Goal: Find specific page/section: Find specific page/section

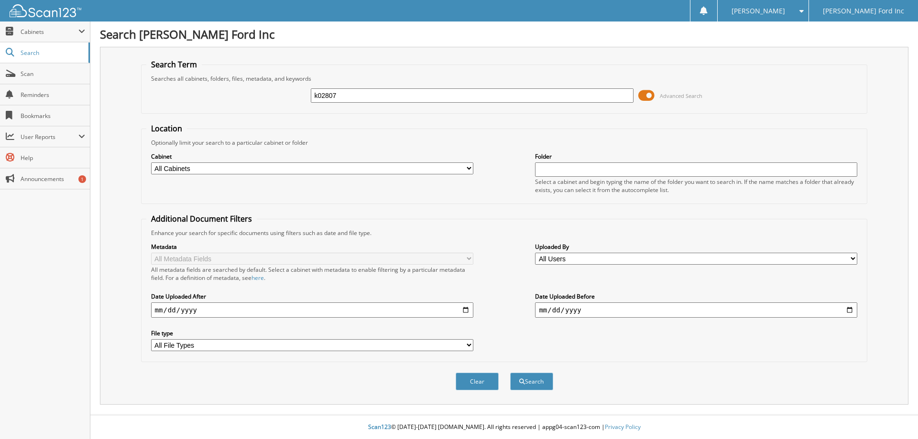
type input "k02807"
click at [510, 373] on button "Search" at bounding box center [531, 382] width 43 height 18
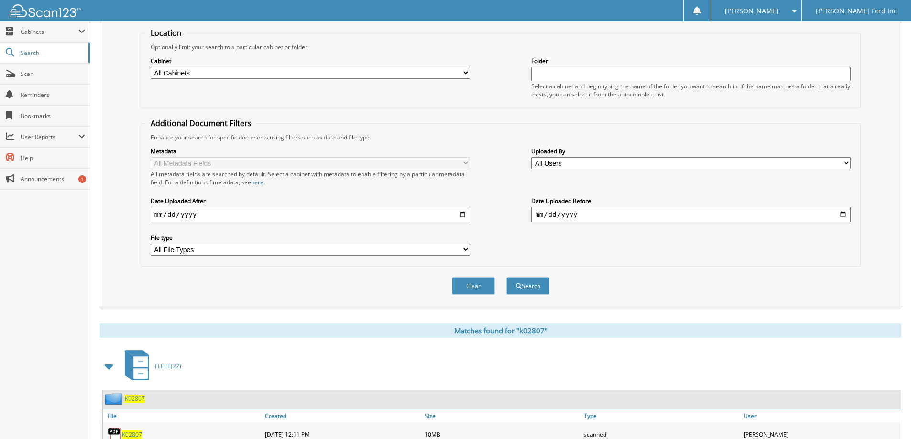
scroll to position [239, 0]
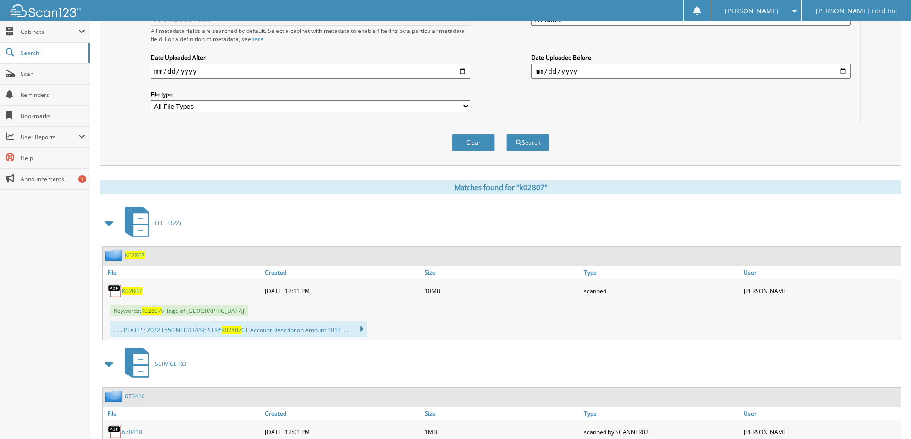
click at [130, 292] on span "K02807" at bounding box center [132, 291] width 20 height 8
